Goal: Information Seeking & Learning: Learn about a topic

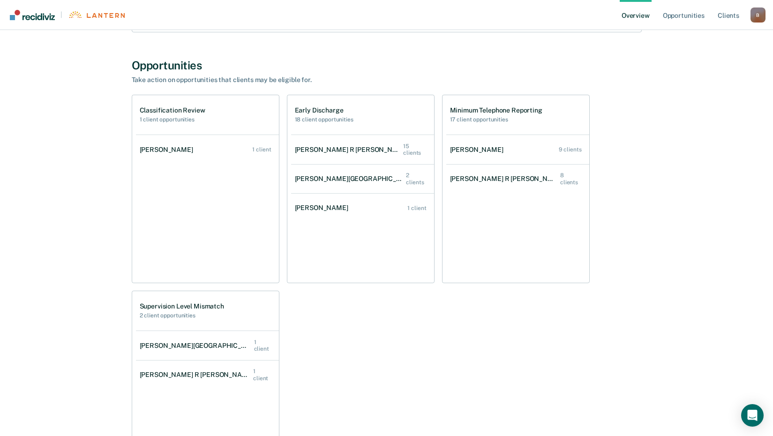
scroll to position [141, 0]
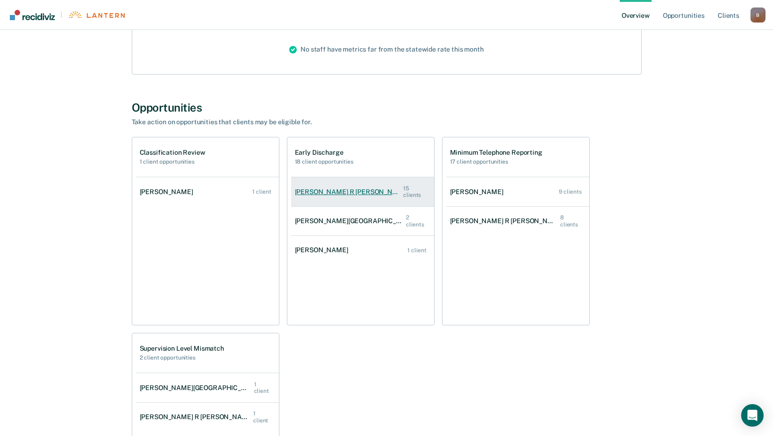
click at [344, 188] on div "[PERSON_NAME] R [PERSON_NAME]" at bounding box center [349, 192] width 109 height 8
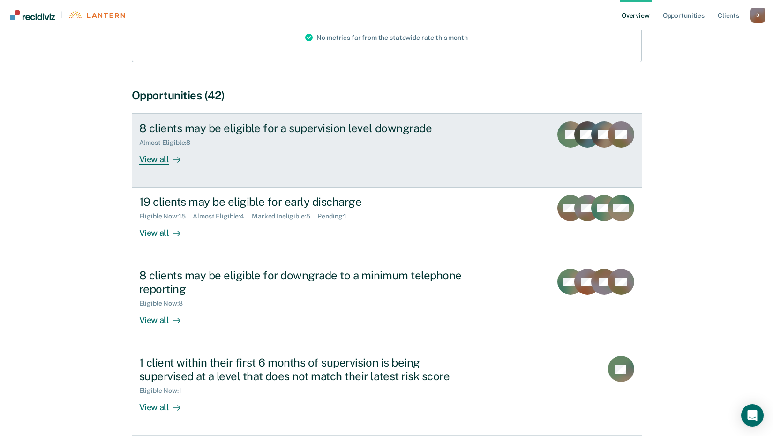
scroll to position [188, 0]
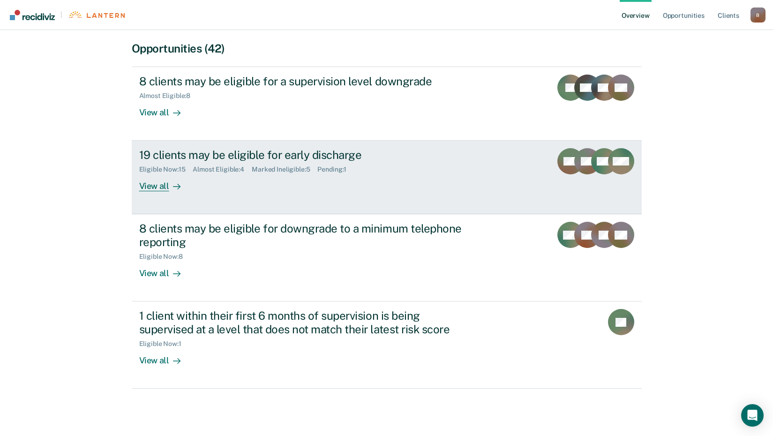
click at [173, 188] on icon at bounding box center [177, 187] width 8 height 8
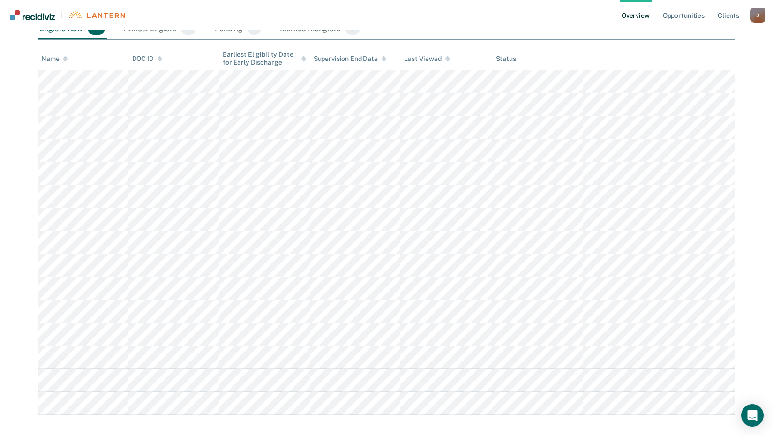
scroll to position [151, 0]
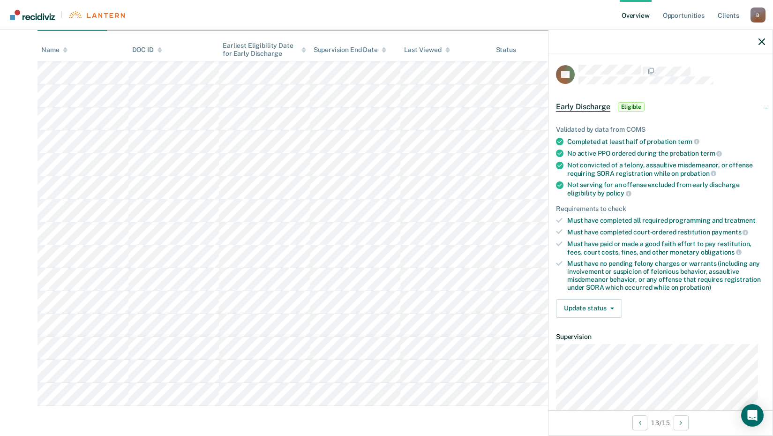
click at [663, 330] on article "CT Early Discharge Eligible Validated by data from COMS Completed at least half…" at bounding box center [660, 285] width 209 height 441
click at [486, 421] on main "[PERSON_NAME] Overview / [PERSON_NAME] R [PERSON_NAME] Profile / Early Discharg…" at bounding box center [386, 157] width 773 height 557
click at [760, 41] on icon "button" at bounding box center [762, 41] width 7 height 7
